Goal: Information Seeking & Learning: Find specific fact

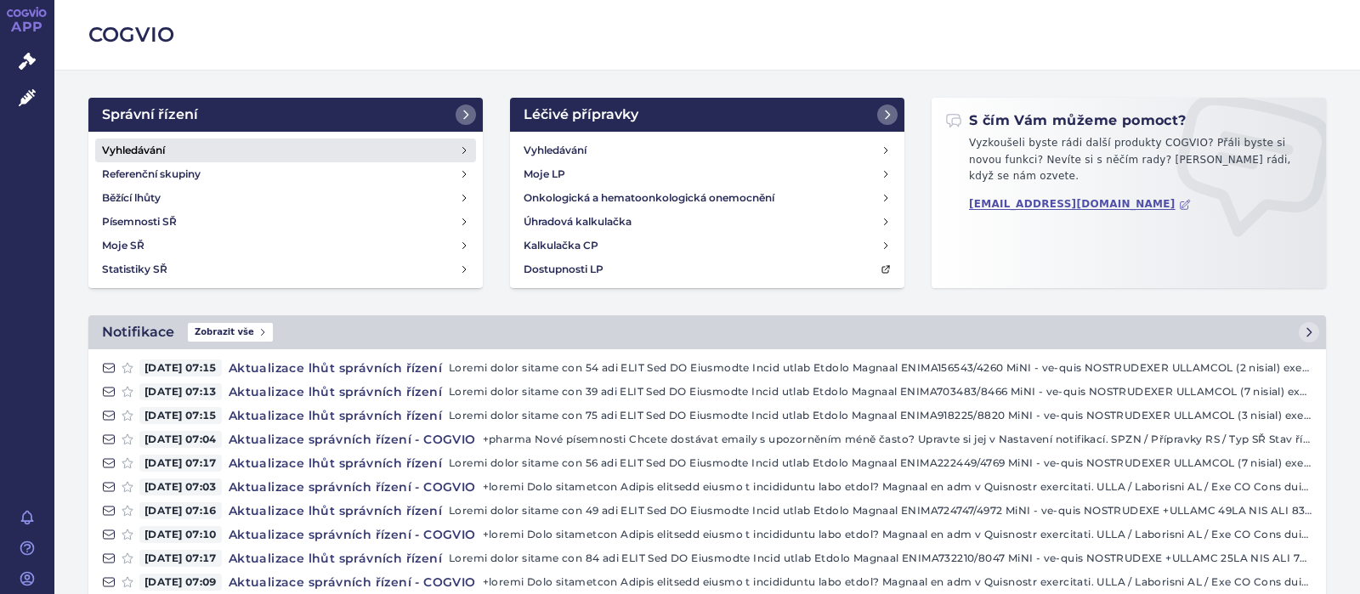
click at [150, 146] on h4 "Vyhledávání" at bounding box center [133, 150] width 63 height 17
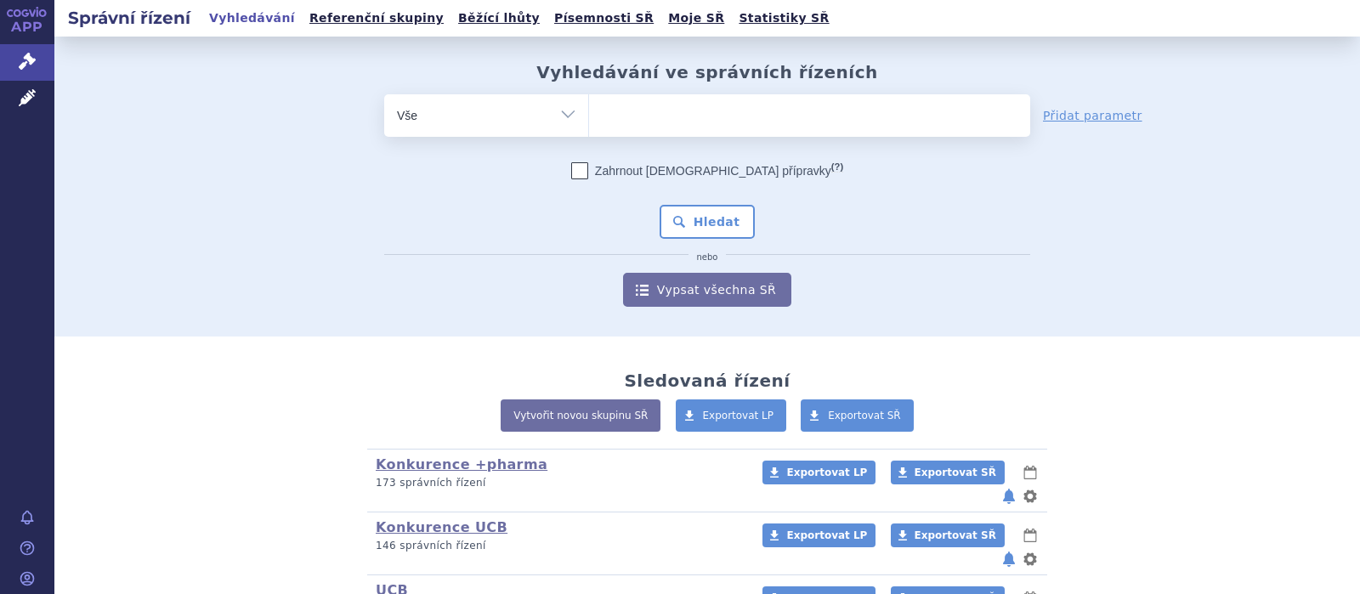
click at [670, 124] on ul at bounding box center [809, 112] width 441 height 36
click at [589, 124] on select at bounding box center [588, 114] width 1 height 42
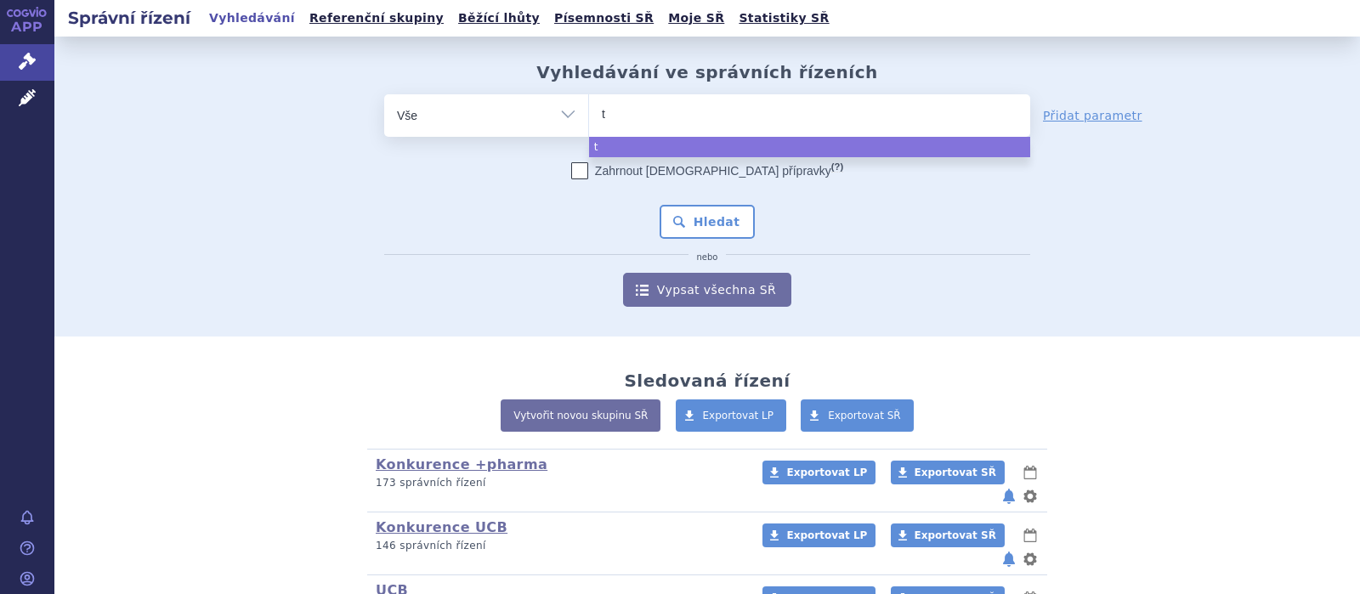
type input "te"
type input "tec"
type input "tecf"
type input "tecfi"
type input "tecfid"
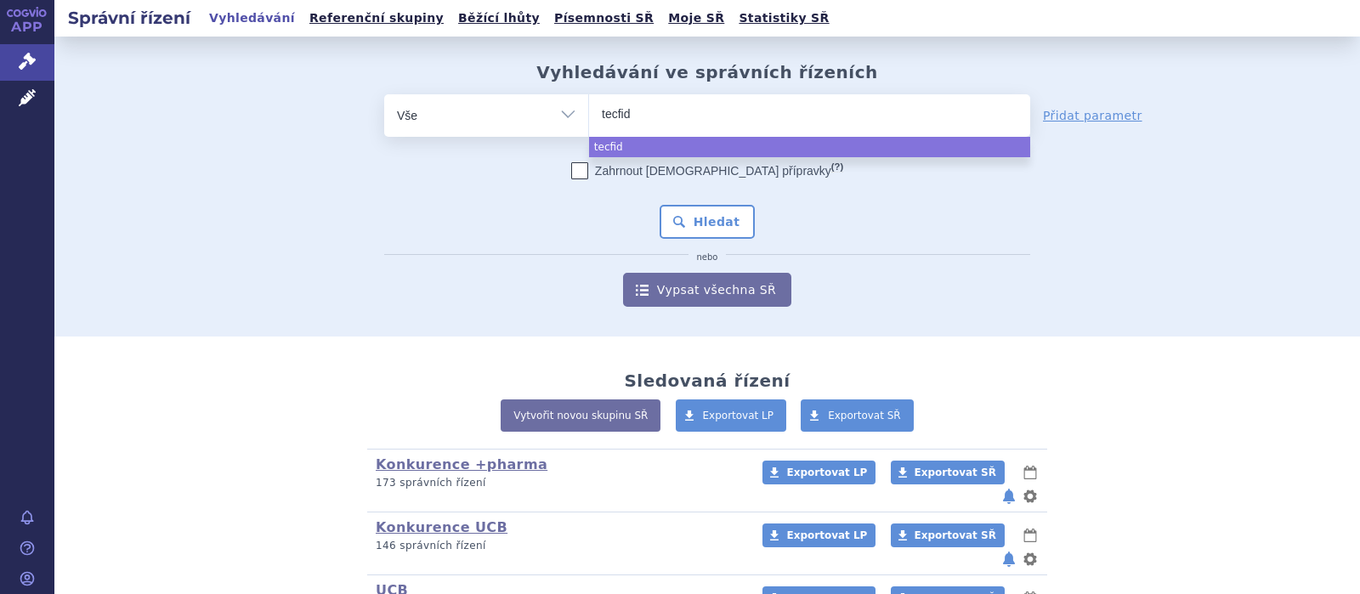
type input "tecfide"
type input "tecfider"
type input "tecfidera"
select select "[MEDICAL_DATA]"
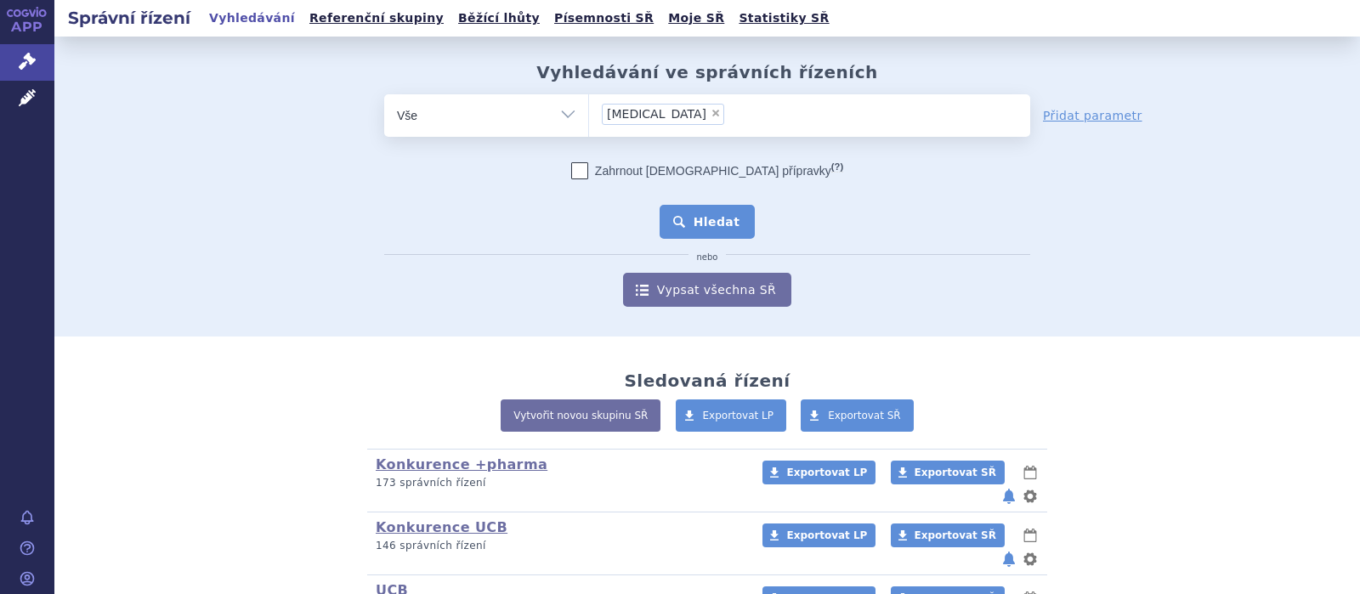
click at [699, 224] on button "Hledat" at bounding box center [707, 222] width 96 height 34
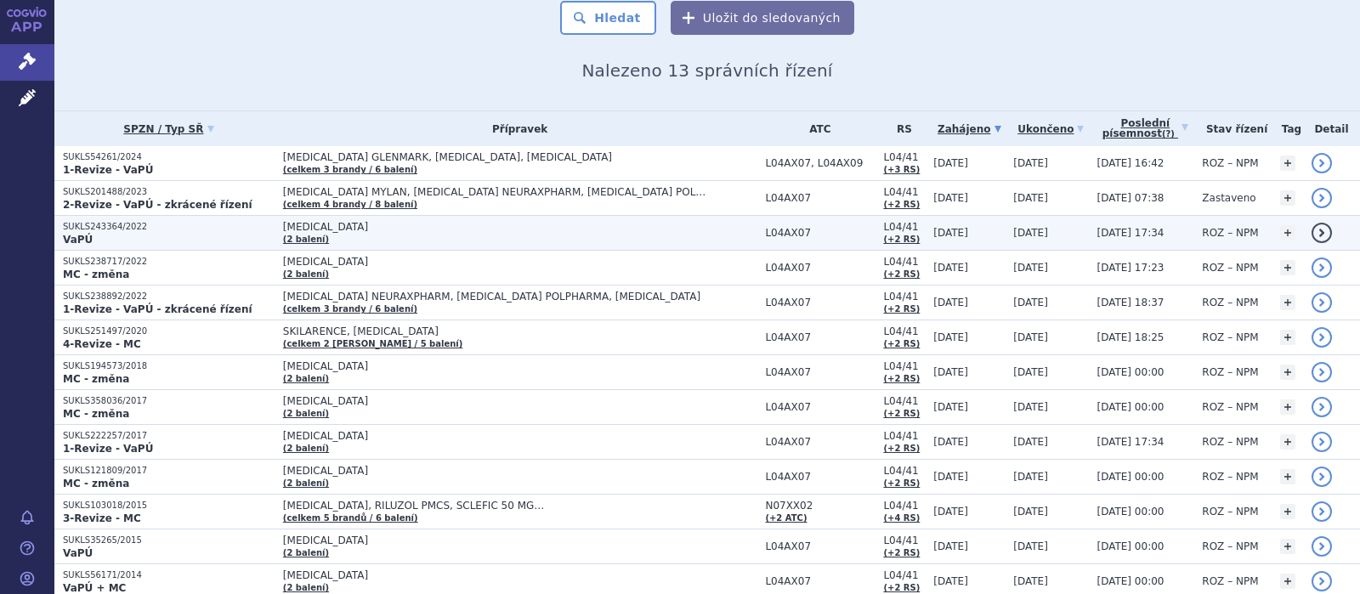
scroll to position [221, 0]
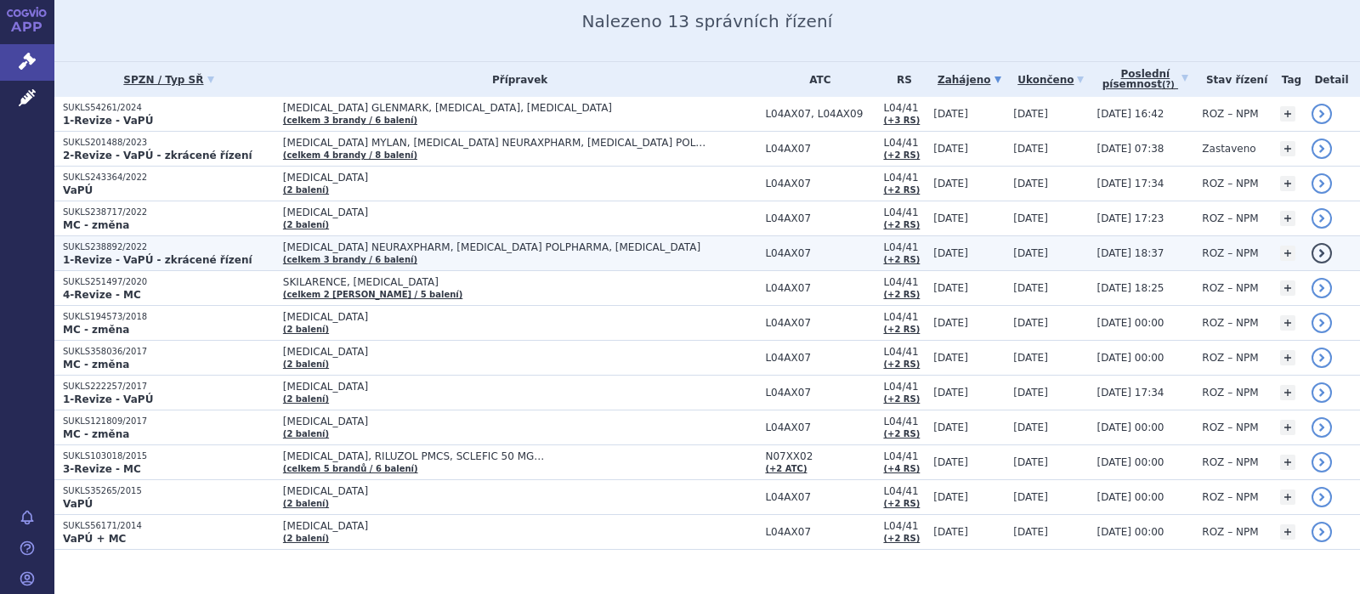
click at [449, 246] on span "DIMETHYL FUMARATE NEURAXPHARM, DIMETHYL FUMARATE POLPHARMA, TECFIDERA" at bounding box center [495, 247] width 425 height 12
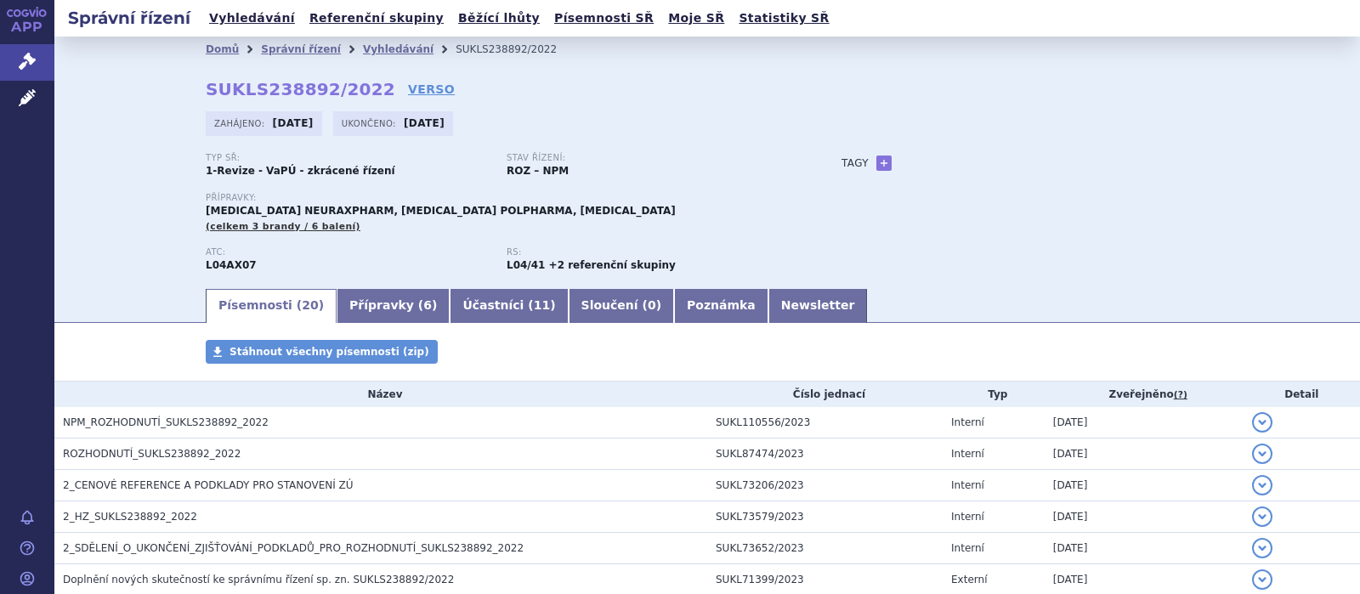
drag, startPoint x: 473, startPoint y: 128, endPoint x: 410, endPoint y: 127, distance: 62.9
click at [410, 127] on div "Ukončeno: 27.04.2023" at bounding box center [393, 123] width 120 height 25
copy strong "27.04.2023"
click at [379, 302] on link "Přípravky ( 6 )" at bounding box center [392, 306] width 113 height 34
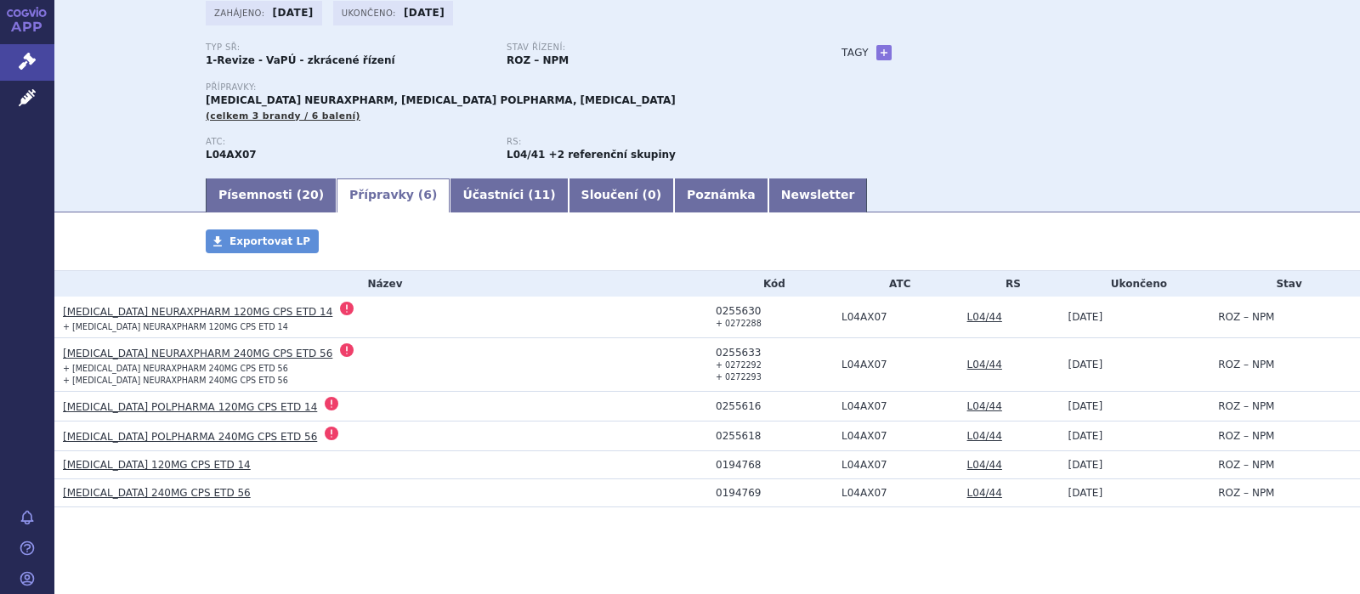
scroll to position [122, 0]
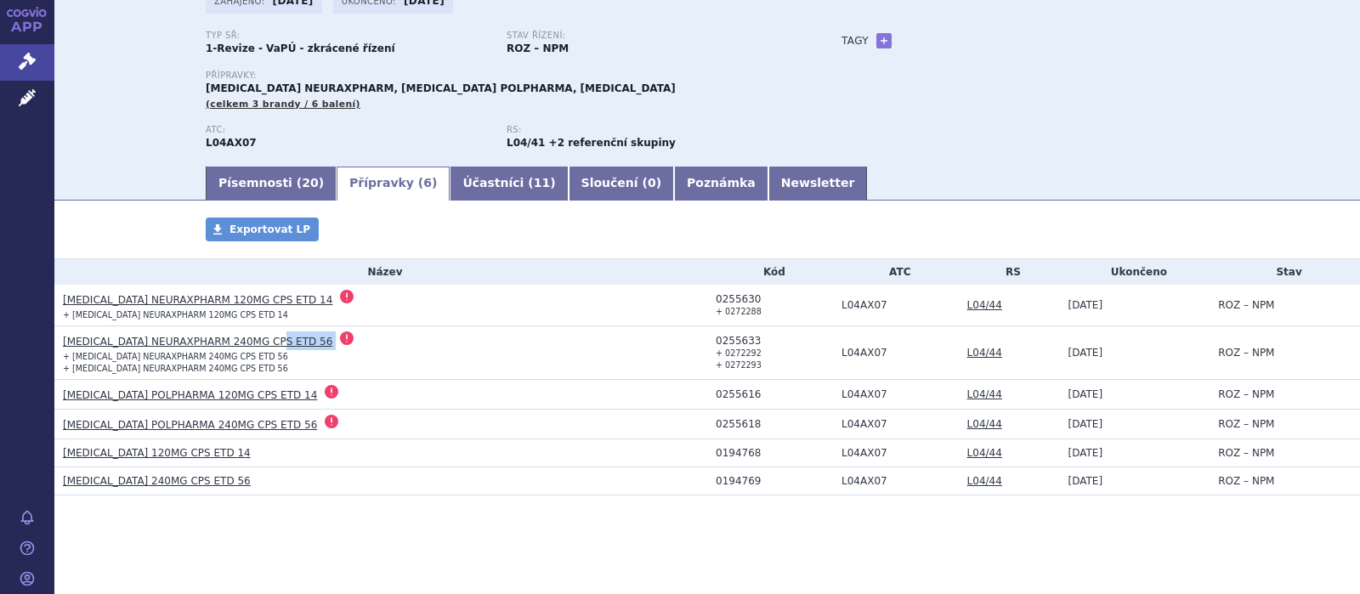
drag, startPoint x: 387, startPoint y: 338, endPoint x: 257, endPoint y: 337, distance: 130.0
click at [265, 337] on h3 "DIMETHYL FUMARATE NEURAXPHARM 240MG CPS ETD 56" at bounding box center [385, 340] width 644 height 19
click at [362, 342] on h3 "DIMETHYL FUMARATE NEURAXPHARM 240MG CPS ETD 56" at bounding box center [385, 340] width 644 height 19
drag, startPoint x: 336, startPoint y: 342, endPoint x: 48, endPoint y: 338, distance: 288.1
click at [63, 338] on h3 "DIMETHYL FUMARATE NEURAXPHARM 240MG CPS ETD 56" at bounding box center [385, 340] width 644 height 19
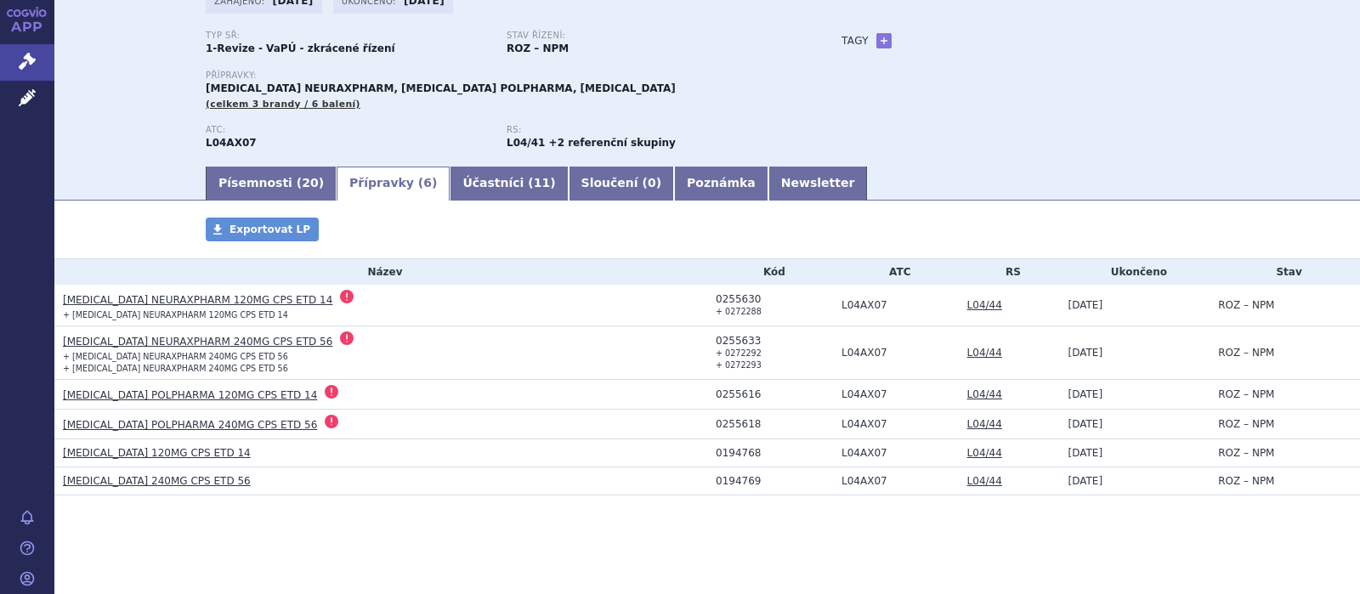
copy ul "Notifikace"
click at [391, 389] on h3 "DIMETHYL FUMARATE POLPHARMA 120MG CPS ETD 14" at bounding box center [385, 394] width 644 height 19
drag, startPoint x: 287, startPoint y: 340, endPoint x: 60, endPoint y: 342, distance: 226.9
click at [63, 342] on h3 "DIMETHYL FUMARATE NEURAXPHARM 240MG CPS ETD 56" at bounding box center [385, 340] width 644 height 19
copy h3 "DIMETHYL FUMARATE NEURAXPHARM 240MG CPS ETD 56"
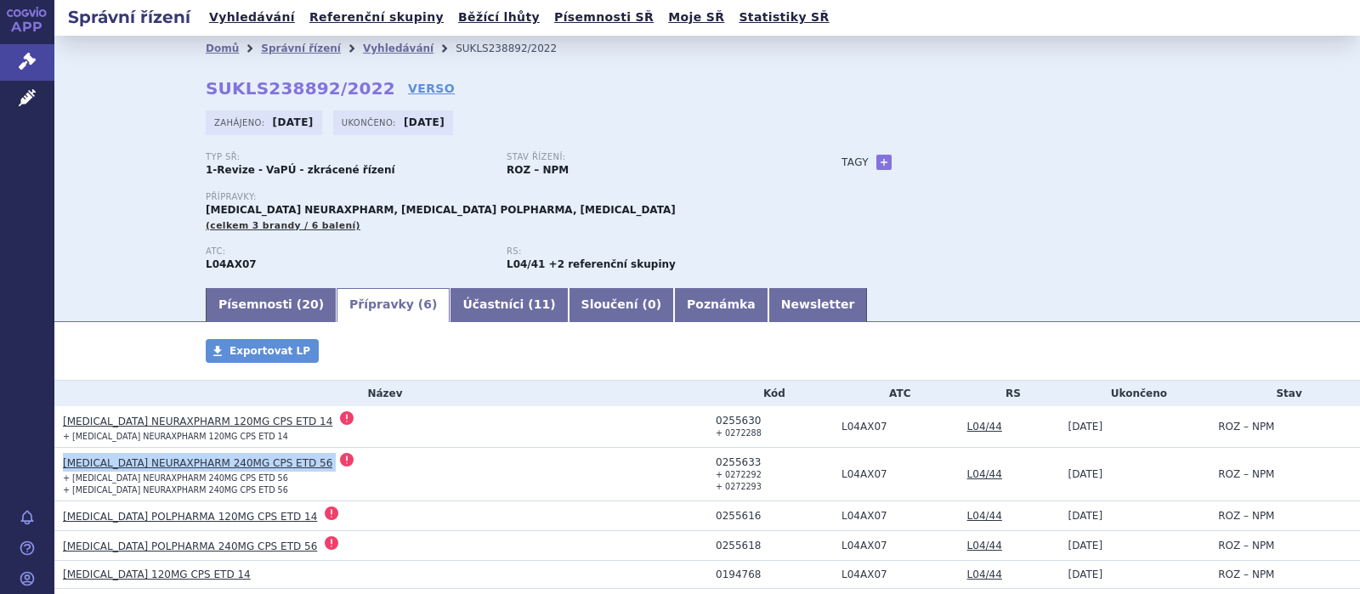
scroll to position [0, 0]
click at [376, 44] on link "Vyhledávání" at bounding box center [398, 49] width 71 height 12
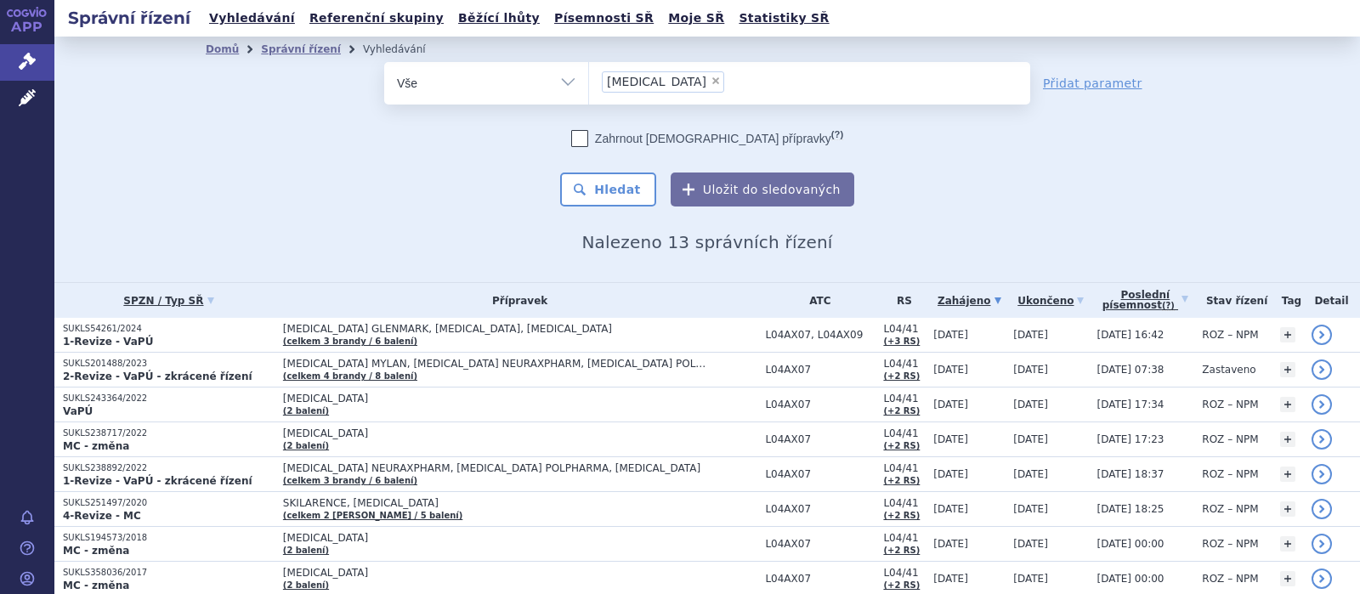
click at [710, 82] on span "×" at bounding box center [715, 81] width 10 height 10
click at [589, 82] on select "tecfidera" at bounding box center [588, 82] width 1 height 42
select select
type input "ka"
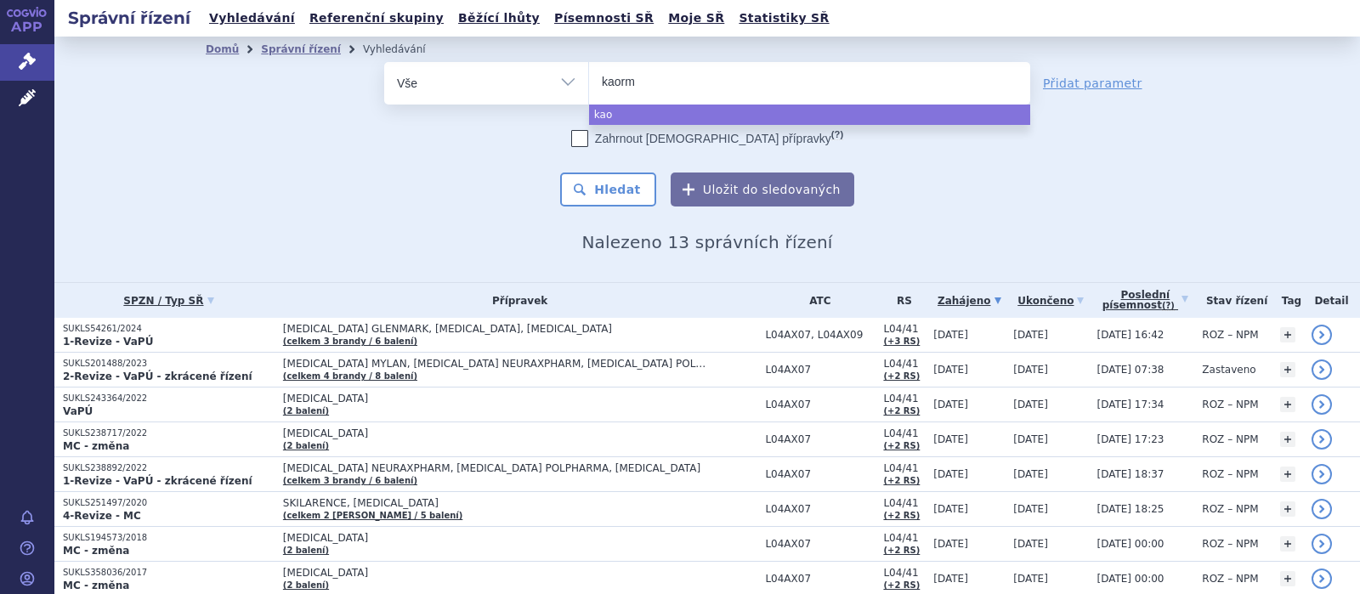
type input "kaormi"
type input "kaormin"
select select "kaormin"
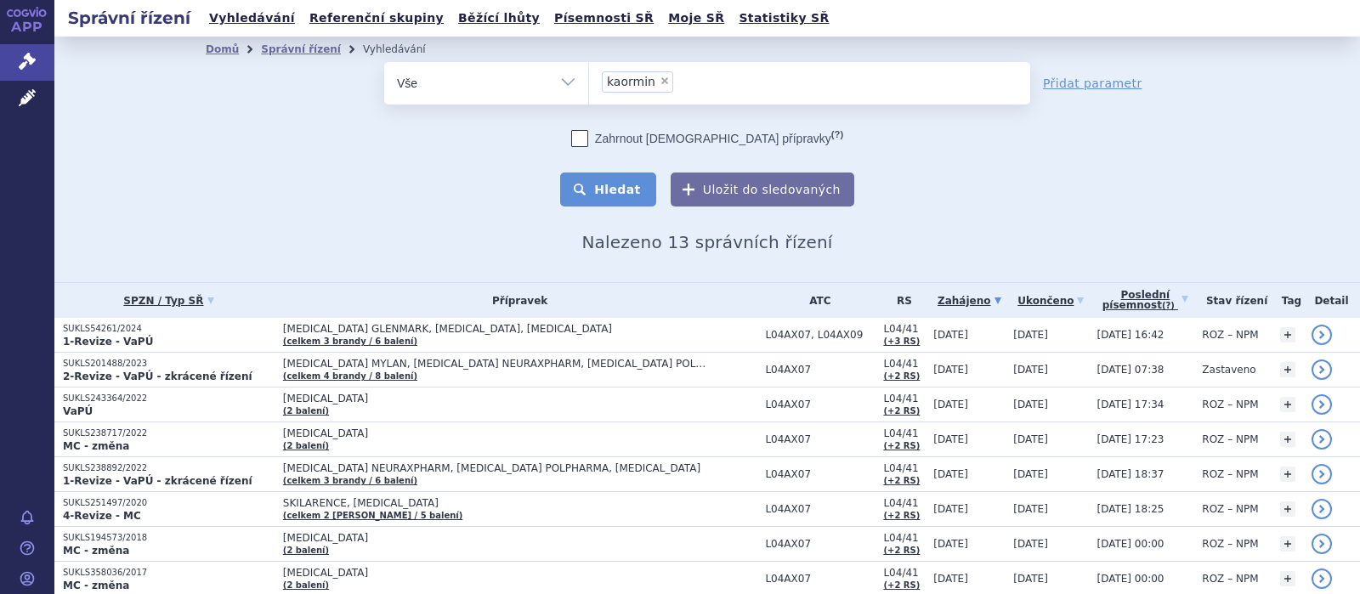
click at [608, 184] on button "Hledat" at bounding box center [608, 189] width 96 height 34
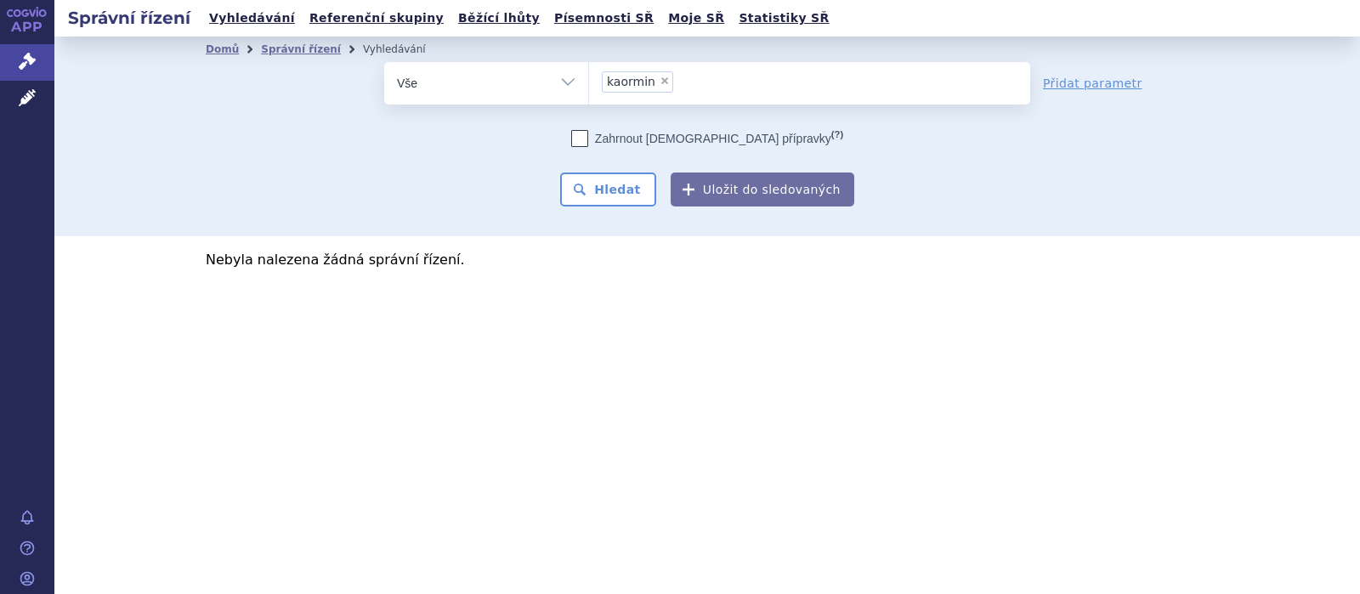
click at [657, 73] on li "× kaormin" at bounding box center [637, 81] width 71 height 21
click at [589, 73] on select "kaormin" at bounding box center [588, 82] width 1 height 42
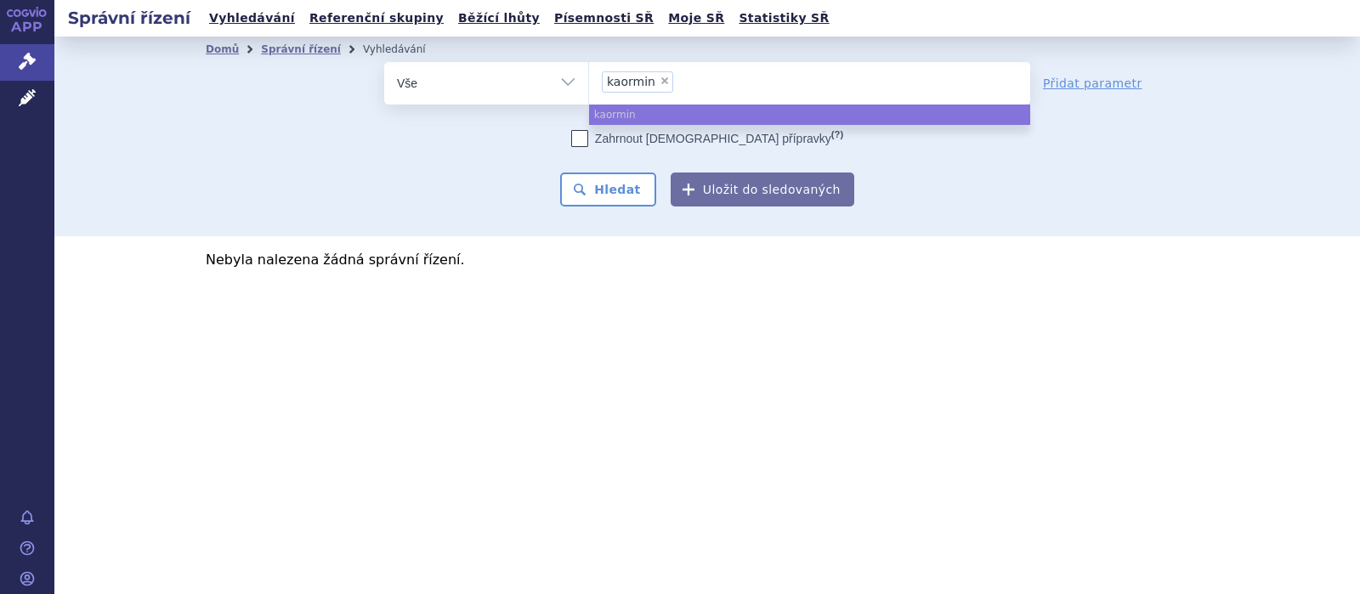
click at [663, 84] on span "×" at bounding box center [664, 81] width 10 height 10
click at [589, 84] on select "kaormin" at bounding box center [588, 82] width 1 height 42
select select
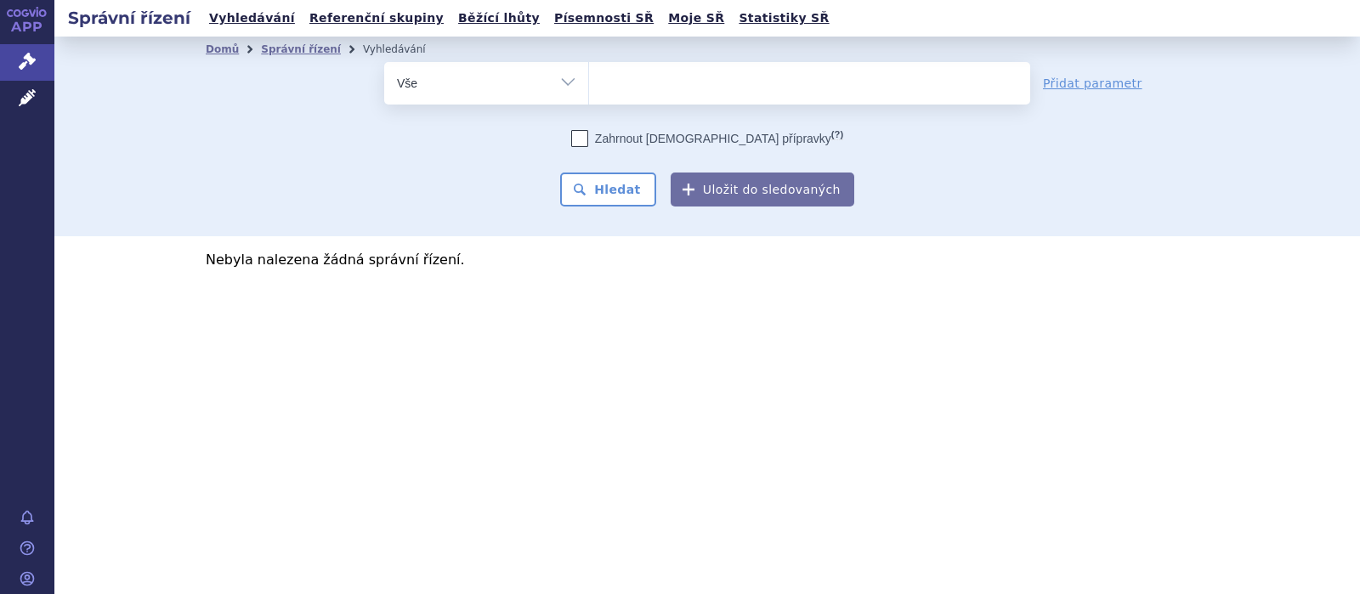
type input "k"
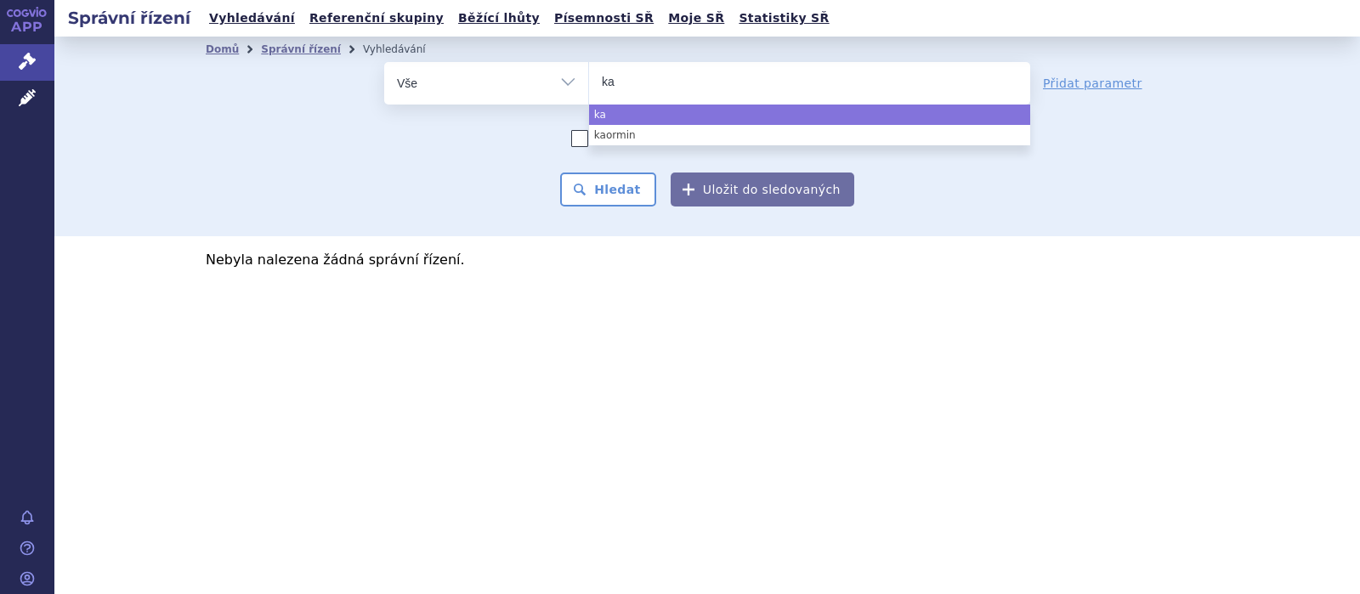
type input "kal"
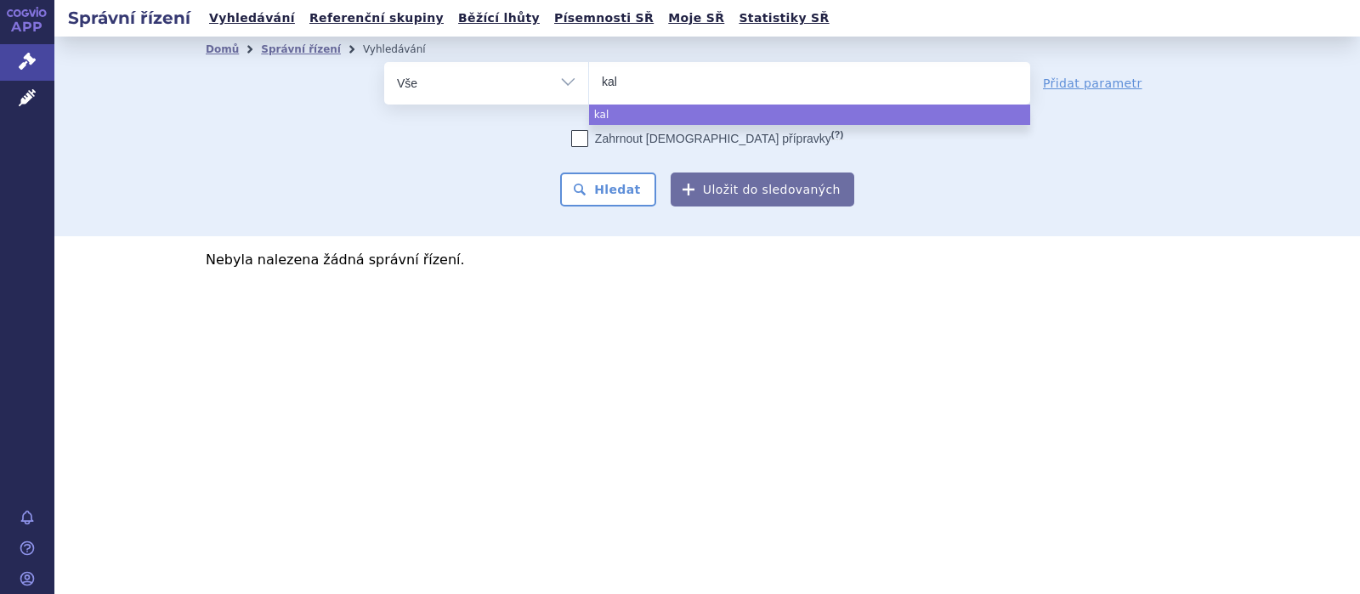
type input "kaln"
type input "kalno"
type input "kalnorm"
type input "kalnormin"
select select "kalnormin"
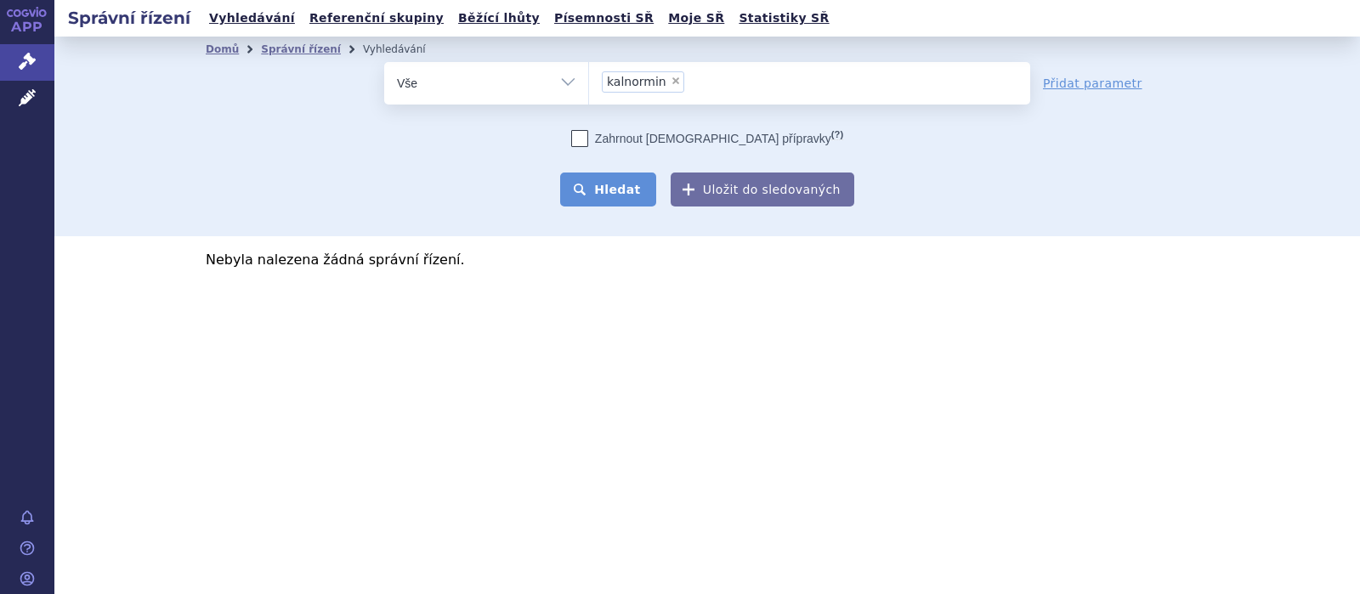
click at [627, 178] on button "Hledat" at bounding box center [608, 189] width 96 height 34
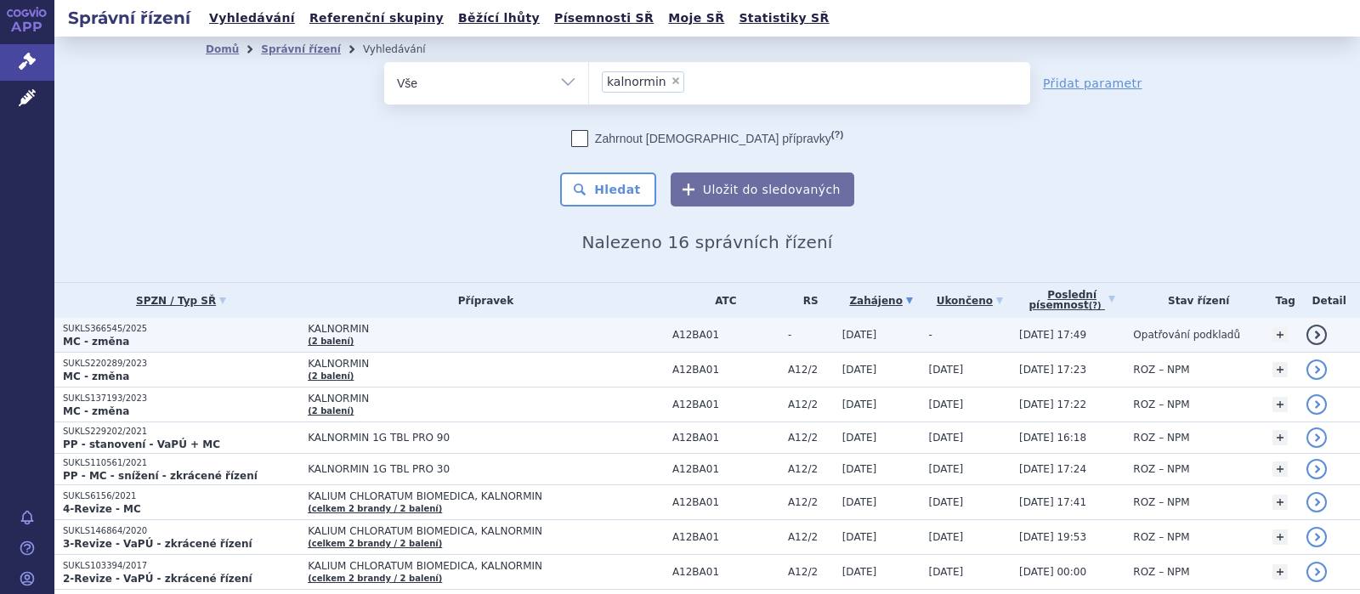
click at [331, 332] on span "KALNORMIN" at bounding box center [486, 329] width 356 height 12
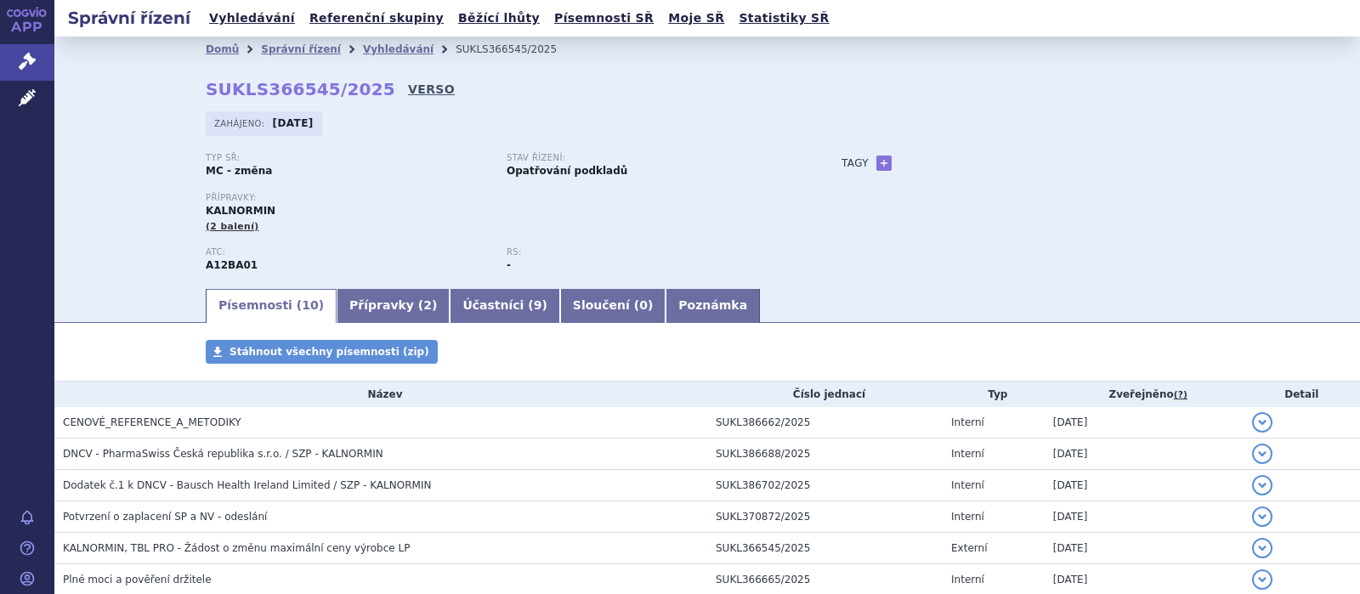
click at [408, 87] on link "VERSO" at bounding box center [431, 89] width 47 height 17
drag, startPoint x: 368, startPoint y: 92, endPoint x: 200, endPoint y: 108, distance: 169.0
click at [200, 108] on div "Domů Správní řízení Vyhledávání SUKLS366545/2025 SUKLS366545/2025 VERSO [GEOGRA…" at bounding box center [707, 174] width 1071 height 224
copy strong "SUKLS366545/2025"
